Goal: Transaction & Acquisition: Download file/media

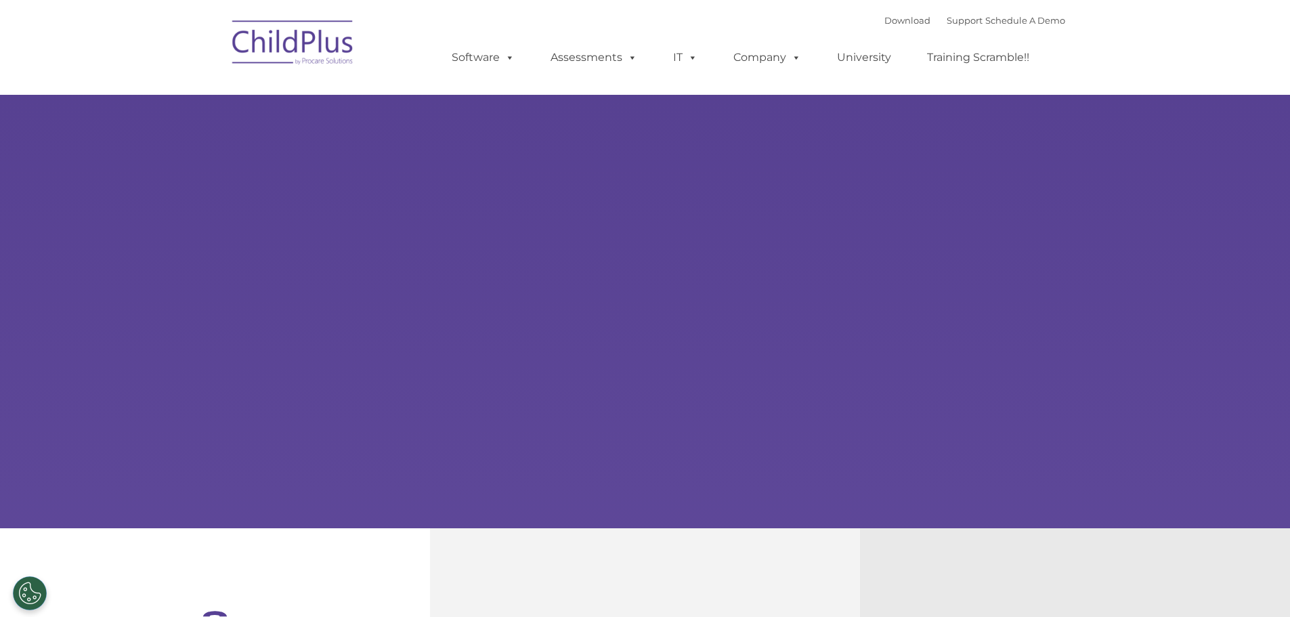
select select "MEDIUM"
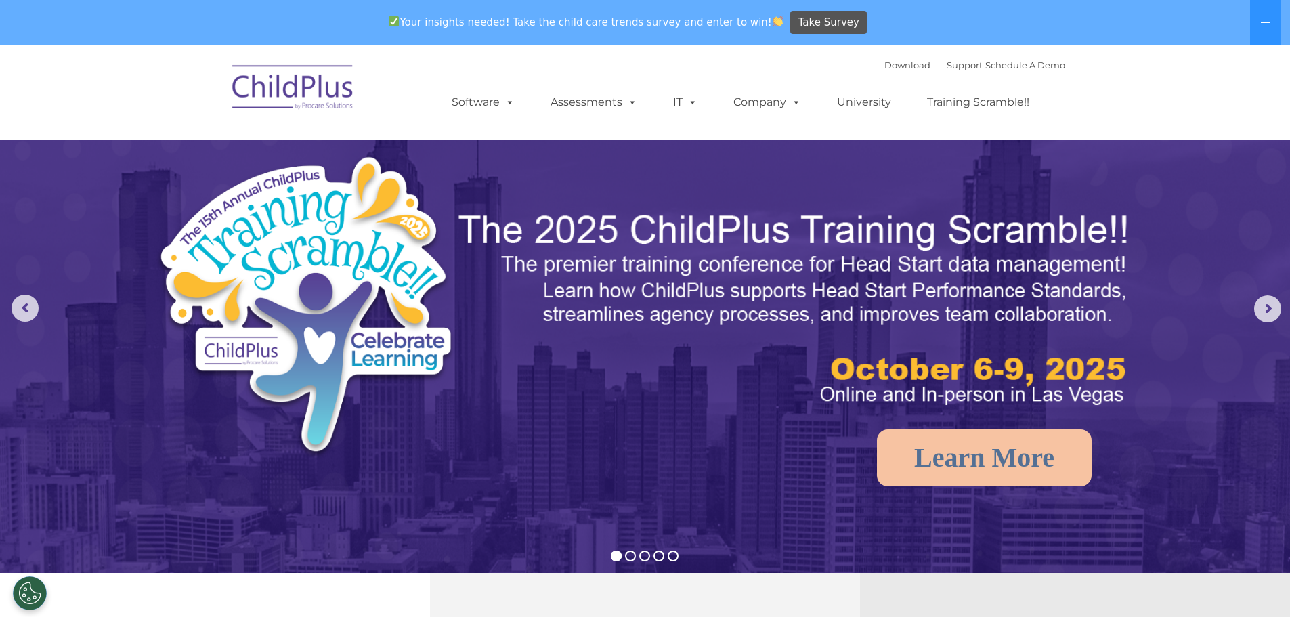
click at [314, 87] on img at bounding box center [293, 90] width 135 height 68
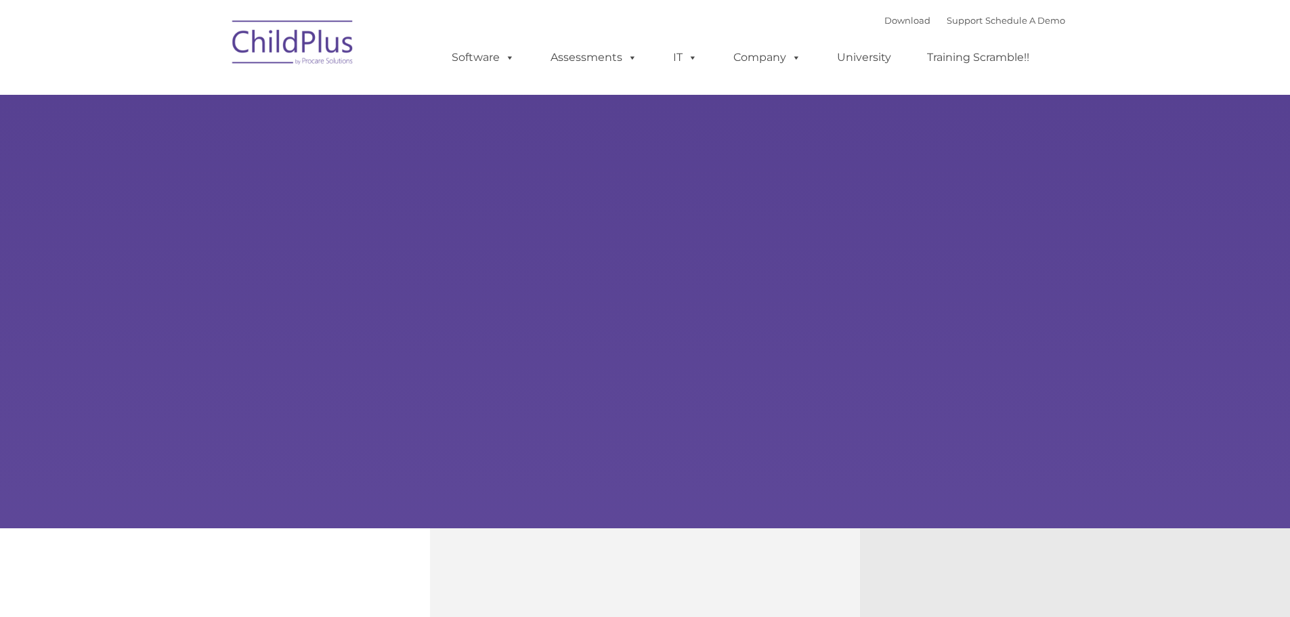
type input ""
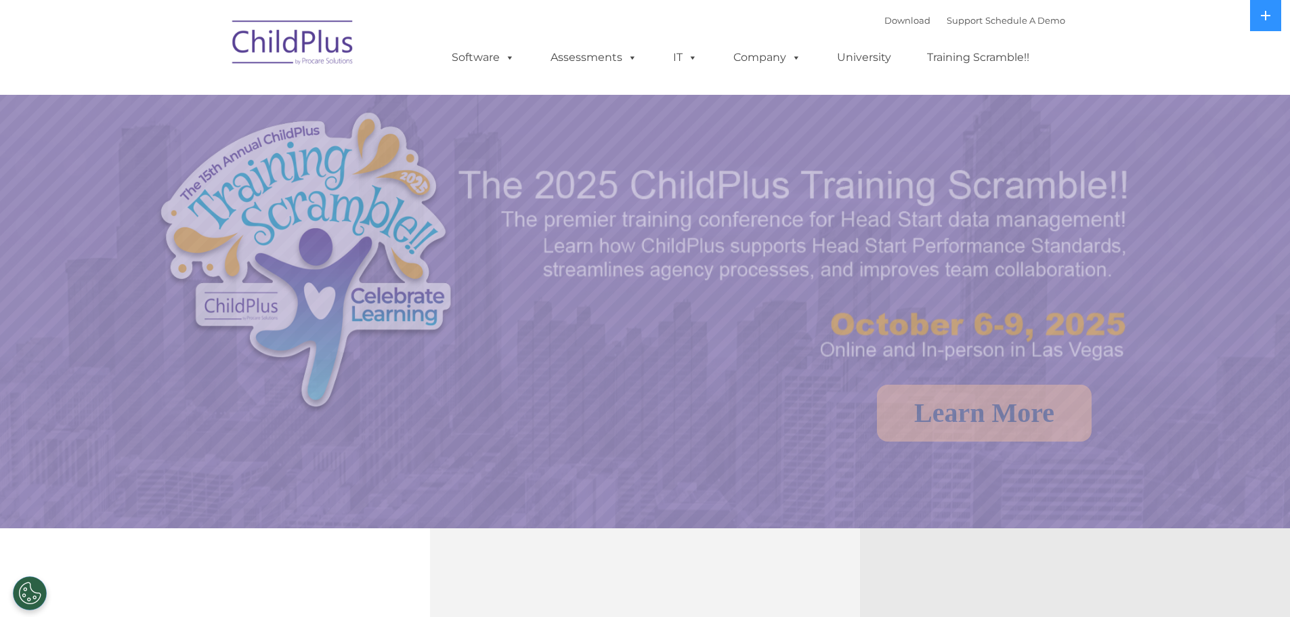
select select "MEDIUM"
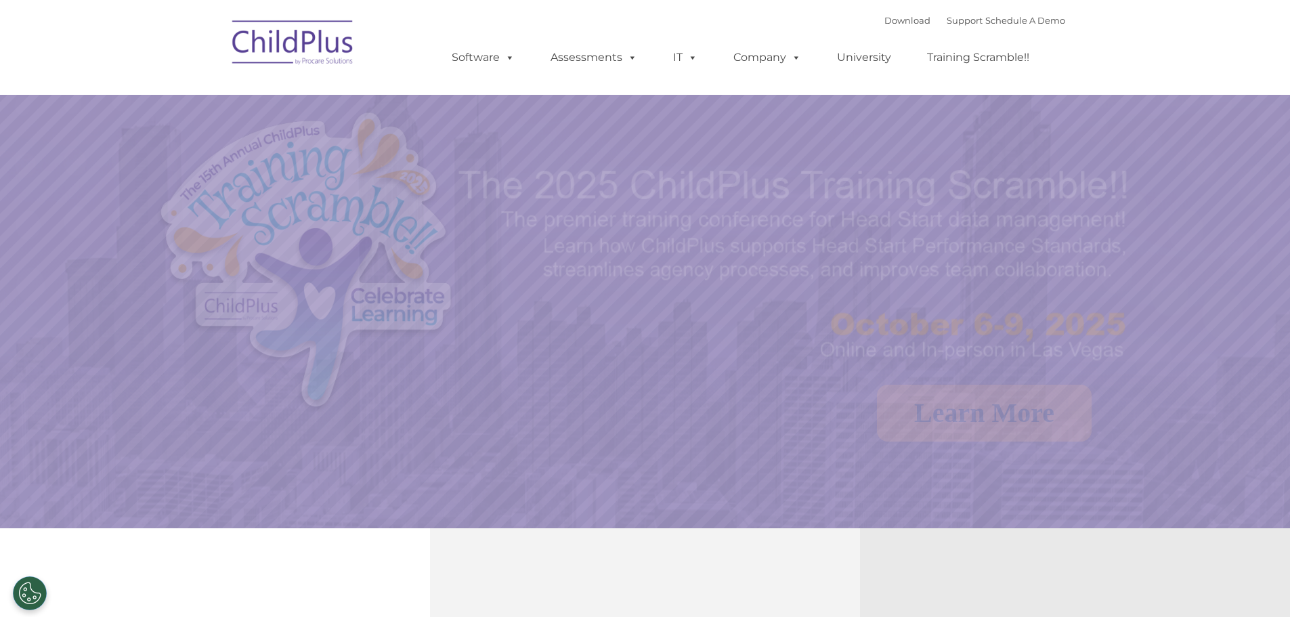
select select "MEDIUM"
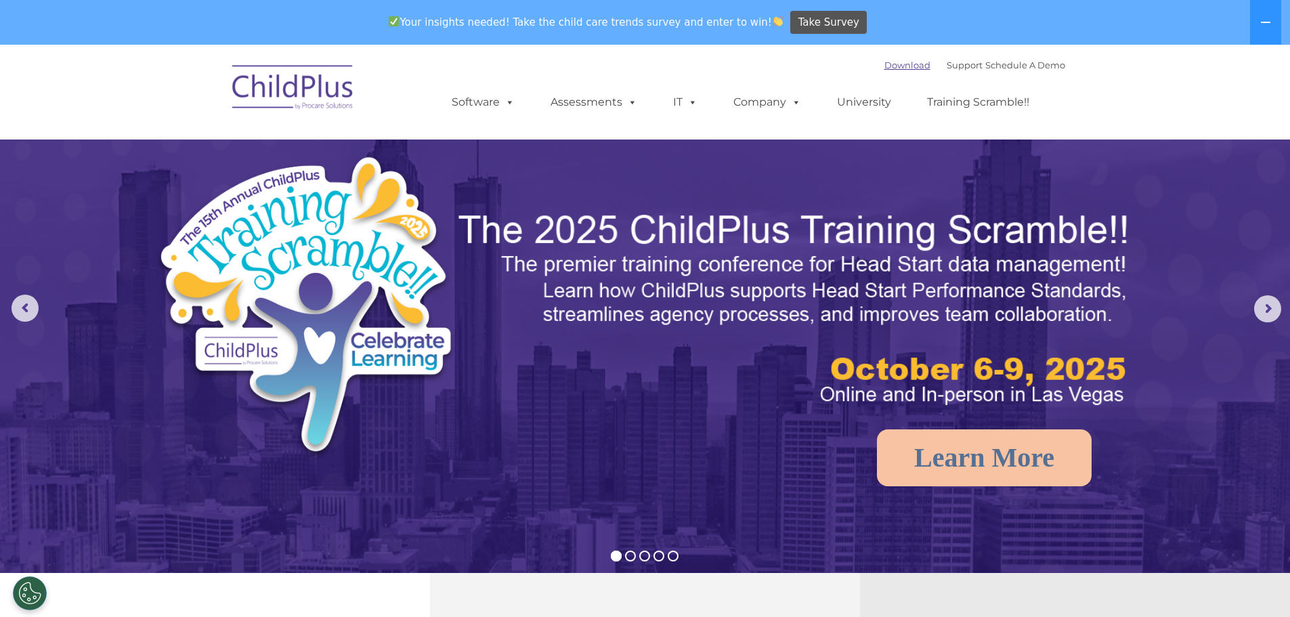
click at [887, 68] on link "Download" at bounding box center [907, 65] width 46 height 11
